Goal: Information Seeking & Learning: Learn about a topic

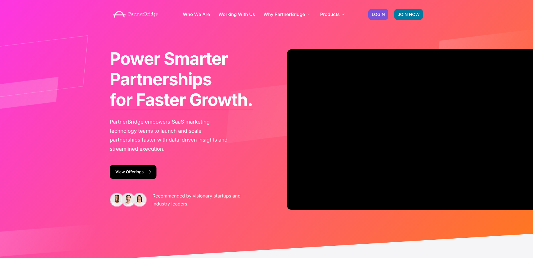
click at [126, 122] on p "PartnerBridge empowers SaaS marketing technology teams to launch and scale part…" at bounding box center [170, 135] width 120 height 36
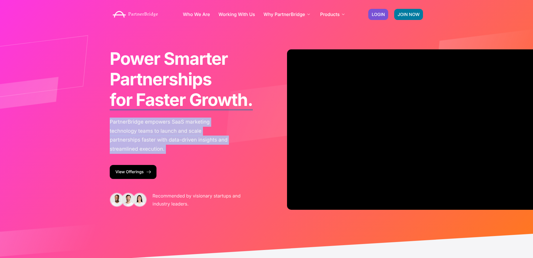
drag, startPoint x: 127, startPoint y: 122, endPoint x: 172, endPoint y: 152, distance: 53.6
click at [154, 154] on div "Power Smarter Partnerships with Less Overhead. for Faster Growth. from Day One.…" at bounding box center [181, 130] width 149 height 168
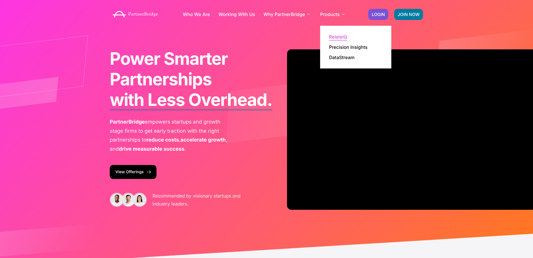
click at [340, 36] on link "RelateIQ" at bounding box center [338, 36] width 18 height 5
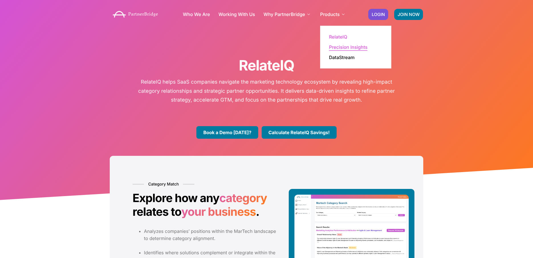
click at [335, 45] on link "Precision Insights" at bounding box center [348, 47] width 38 height 5
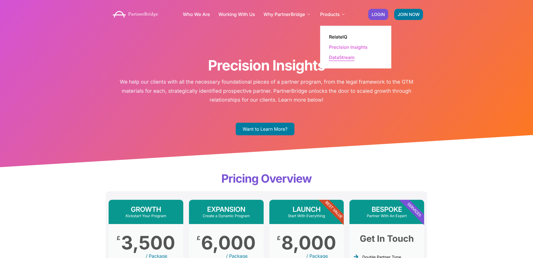
click at [331, 55] on link "DataStream" at bounding box center [342, 57] width 26 height 5
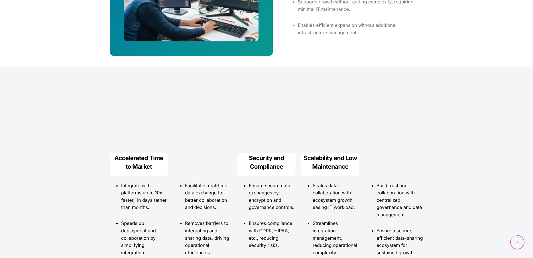
scroll to position [1155, 0]
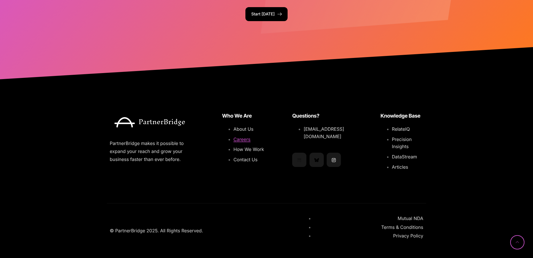
click at [239, 138] on span "Careers" at bounding box center [241, 139] width 17 height 6
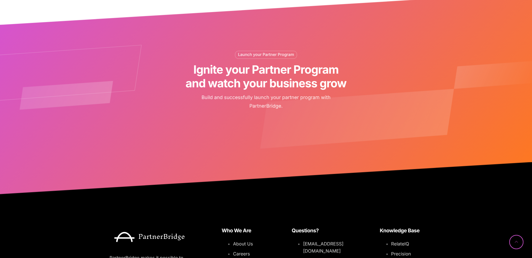
scroll to position [575, 0]
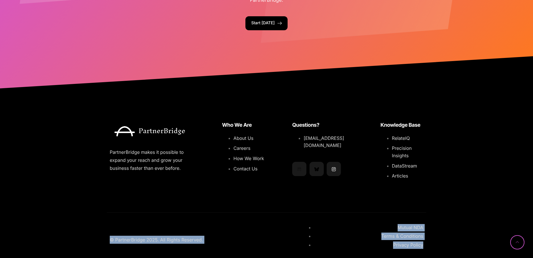
drag, startPoint x: 340, startPoint y: 240, endPoint x: 299, endPoint y: 215, distance: 48.5
click at [287, 212] on div "© PartnerBridge 2025. All Rights Reserved. Mutual NDA Terms & Conditions Privac…" at bounding box center [266, 236] width 319 height 49
click at [300, 218] on div "Mutual NDA Terms & Conditions Privacy Policy" at bounding box center [362, 239] width 126 height 43
drag, startPoint x: 308, startPoint y: 219, endPoint x: 342, endPoint y: 243, distance: 42.4
click at [342, 243] on div "Mutual NDA Terms & Conditions Privacy Policy" at bounding box center [362, 239] width 126 height 43
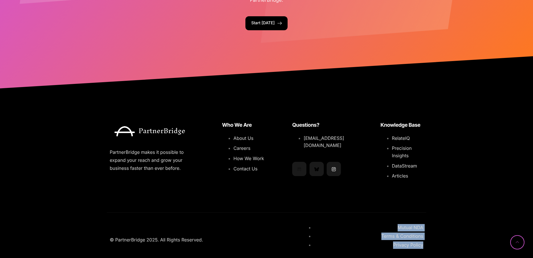
drag, startPoint x: 342, startPoint y: 243, endPoint x: 342, endPoint y: 240, distance: 3.0
click at [342, 243] on div "Mutual NDA Terms & Conditions Privacy Policy" at bounding box center [362, 239] width 121 height 37
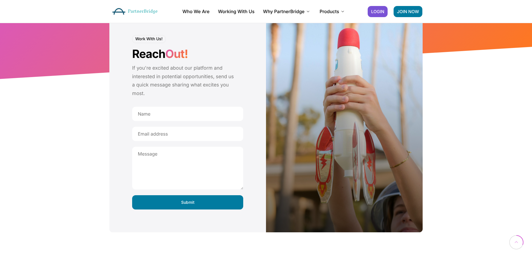
scroll to position [0, 0]
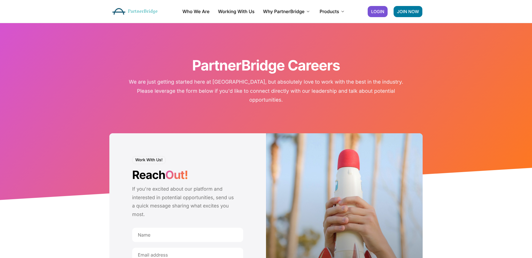
click at [137, 7] on img at bounding box center [134, 11] width 51 height 13
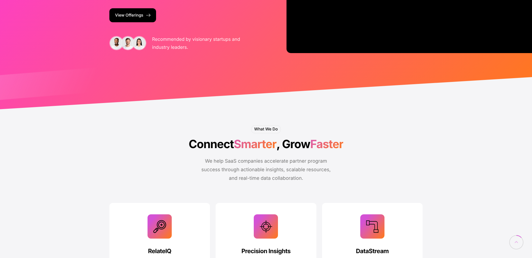
scroll to position [225, 0]
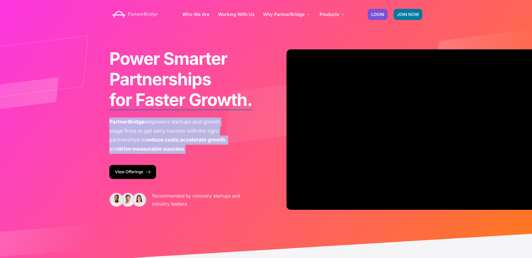
drag, startPoint x: 211, startPoint y: 150, endPoint x: 119, endPoint y: 122, distance: 96.6
click at [108, 122] on div "Power Smarter Partnerships with Less Overhead. for Faster Growth. from Day One.…" at bounding box center [181, 130] width 149 height 168
copy p "PartnerBridge empowers startups and growth stage firms to get early traction wi…"
